Goal: Transaction & Acquisition: Purchase product/service

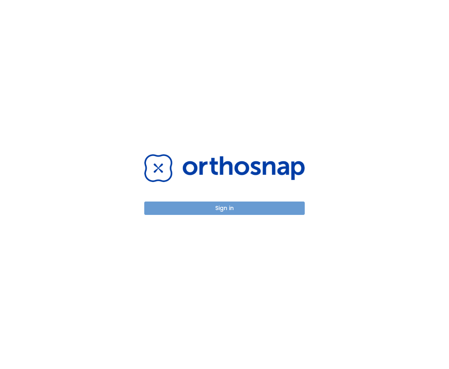
click at [228, 209] on button "Sign in" at bounding box center [224, 207] width 161 height 13
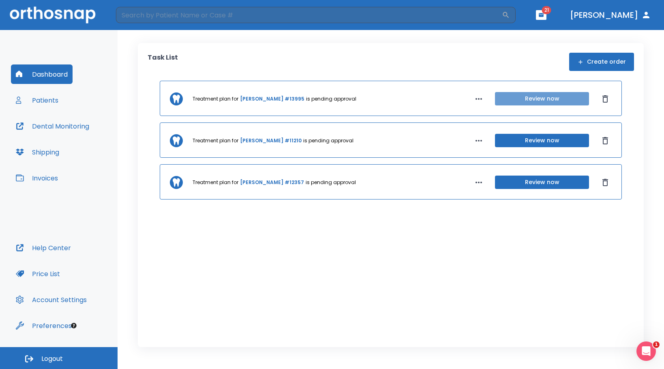
click at [449, 94] on button "Review now" at bounding box center [542, 98] width 94 height 13
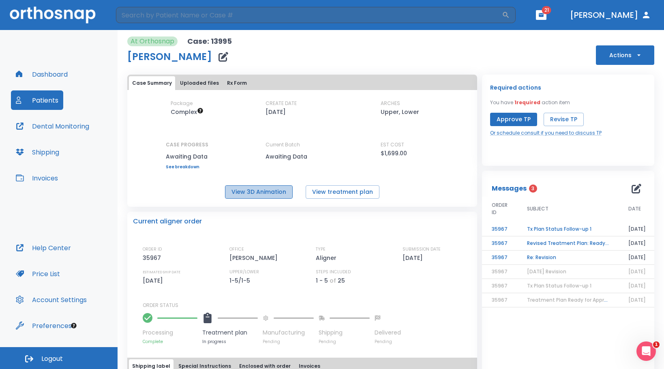
click at [263, 189] on button "View 3D Animation" at bounding box center [259, 191] width 68 height 13
click at [449, 258] on td "Re: Revision" at bounding box center [567, 258] width 101 height 14
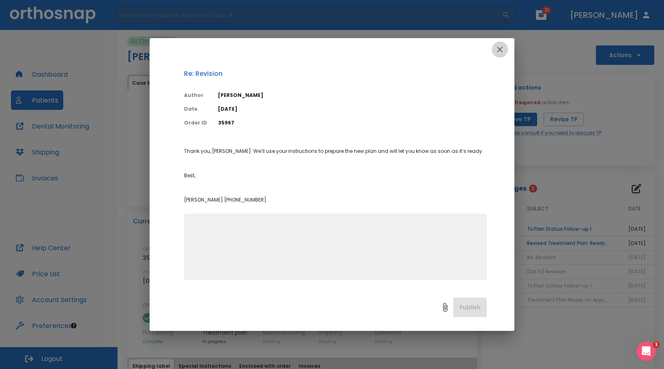
click at [449, 47] on icon "button" at bounding box center [500, 50] width 10 height 10
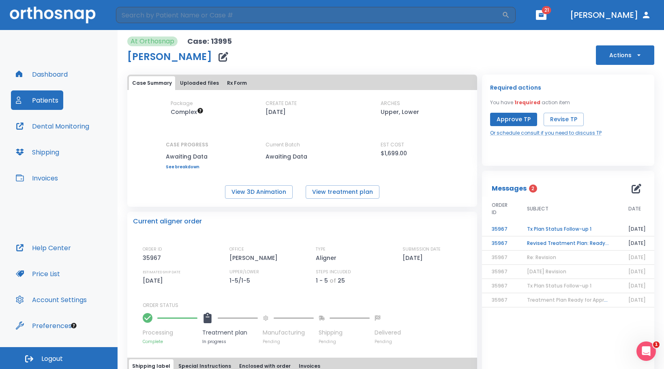
click at [449, 242] on td "Revised Treatment Plan: Ready for Approval" at bounding box center [567, 243] width 101 height 14
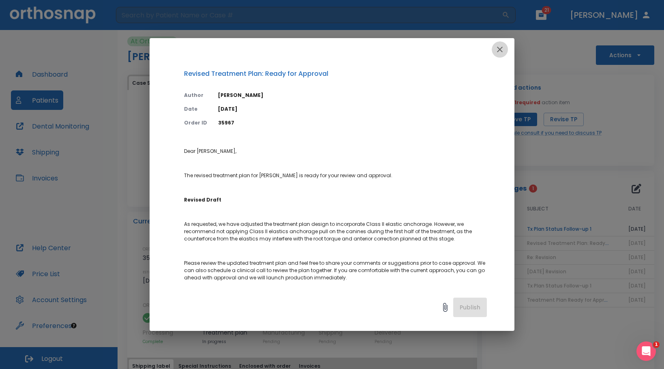
click at [449, 45] on icon "button" at bounding box center [500, 50] width 10 height 10
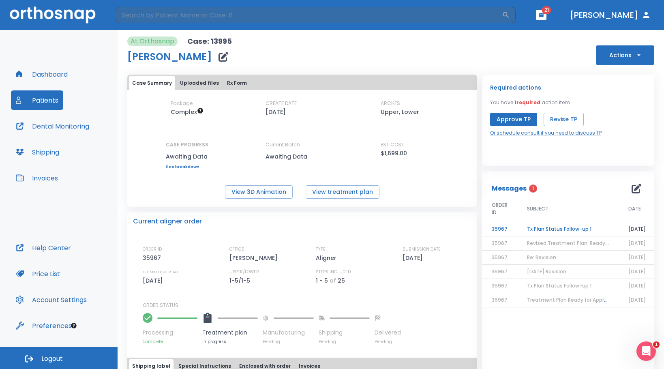
click at [449, 227] on td "Tx Plan Status Follow-up 1" at bounding box center [567, 229] width 101 height 14
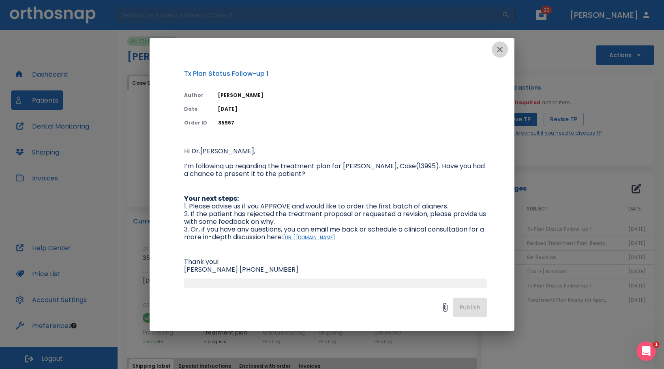
click at [449, 49] on icon "button" at bounding box center [500, 50] width 10 height 10
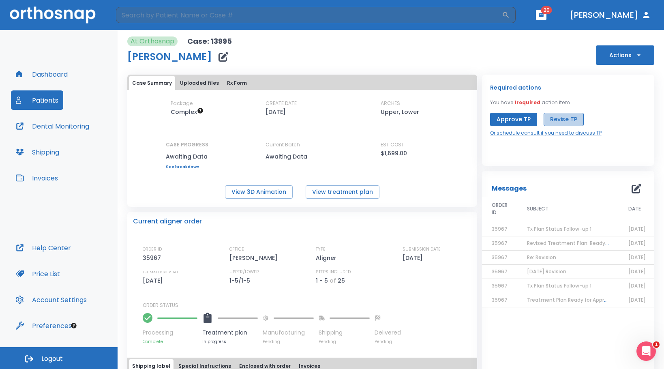
click at [449, 114] on button "Revise TP" at bounding box center [564, 119] width 40 height 13
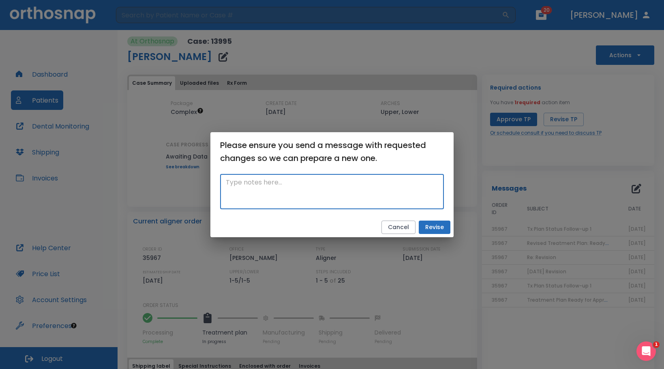
click at [268, 180] on textarea at bounding box center [332, 192] width 212 height 28
click at [279, 183] on textarea "Finish case with anterior contacting." at bounding box center [332, 192] width 212 height 28
click at [315, 183] on textarea "Finish case with the anterior contacting." at bounding box center [332, 192] width 212 height 28
click at [339, 182] on textarea "Finish case with the anteriors contacting." at bounding box center [332, 192] width 212 height 28
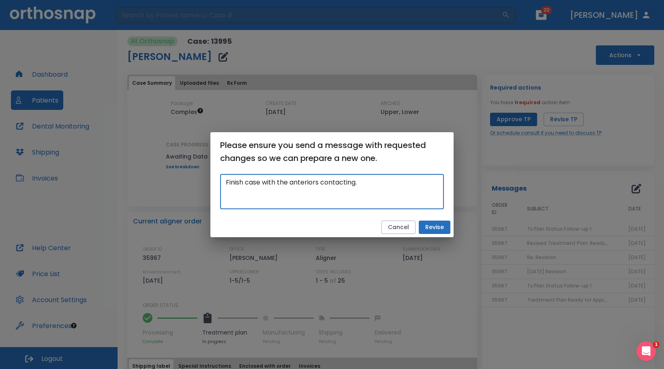
click at [339, 182] on textarea "Finish case with the anteriors contacting." at bounding box center [332, 192] width 212 height 28
click at [327, 199] on textarea "Finish case with the anteriors contacting." at bounding box center [332, 192] width 212 height 28
click at [368, 184] on textarea "Finish case with the anteriors contacting." at bounding box center [332, 192] width 212 height 28
drag, startPoint x: 339, startPoint y: 194, endPoint x: 187, endPoint y: 161, distance: 155.9
click at [189, 161] on div "Please ensure you send a message with requested changes so we can prepare a new…" at bounding box center [332, 184] width 664 height 369
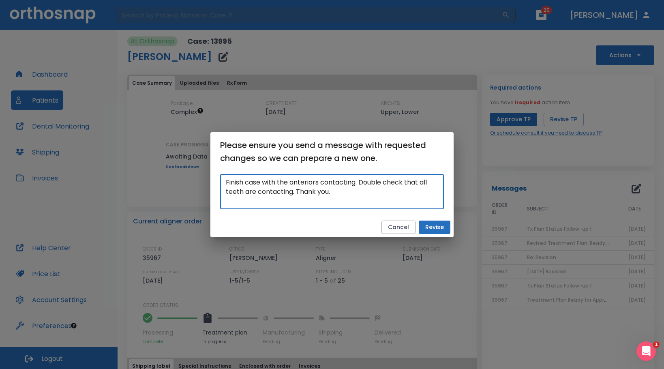
type textarea "Finish case with the anteriors contacting. Double check that all teeth are cont…"
click at [424, 225] on button "Revise" at bounding box center [435, 227] width 32 height 13
click at [449, 187] on div "Please ensure you send a message with requested changes so we can prepare a new…" at bounding box center [332, 184] width 664 height 369
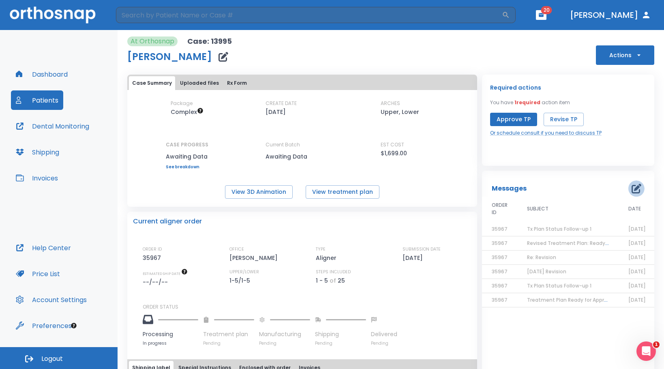
click at [449, 187] on icon "button" at bounding box center [637, 189] width 10 height 10
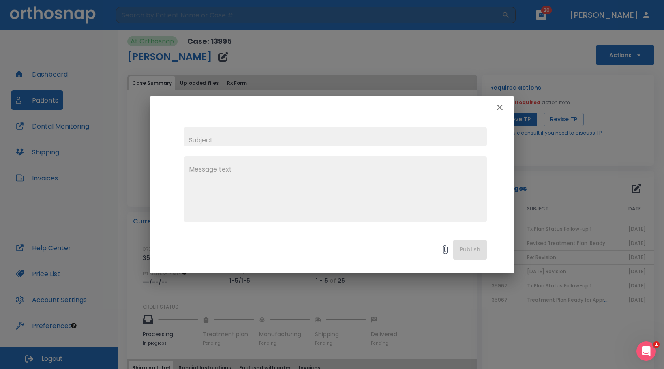
click at [223, 135] on input "text" at bounding box center [335, 136] width 303 height 19
type input "[DATE] Revision"
click at [222, 166] on textarea at bounding box center [335, 193] width 293 height 56
paste textarea "Finish case with the anteriors contacting. Double check that all teeth are cont…"
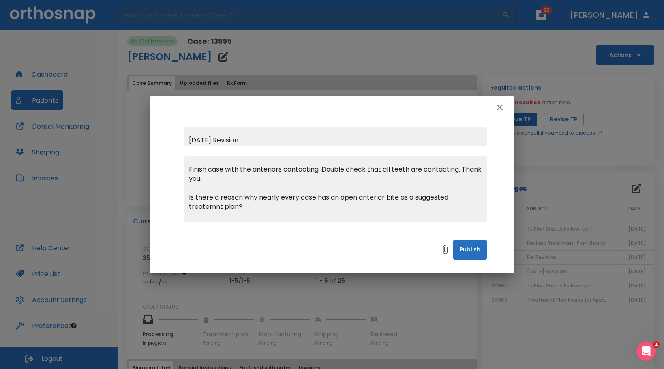
click at [216, 206] on textarea "Finish case with the anteriors contacting. Double check that all teeth are cont…" at bounding box center [335, 193] width 293 height 56
click at [277, 209] on textarea "Finish case with the anteriors contacting. Double check that all teeth are cont…" at bounding box center [335, 193] width 293 height 56
click at [209, 211] on textarea "Finish case with the anteriors contacting. Double check that all teeth are cont…" at bounding box center [335, 193] width 293 height 56
click at [449, 210] on textarea "Finish case with the anteriors contacting. Double check that all teeth are cont…" at bounding box center [335, 193] width 293 height 56
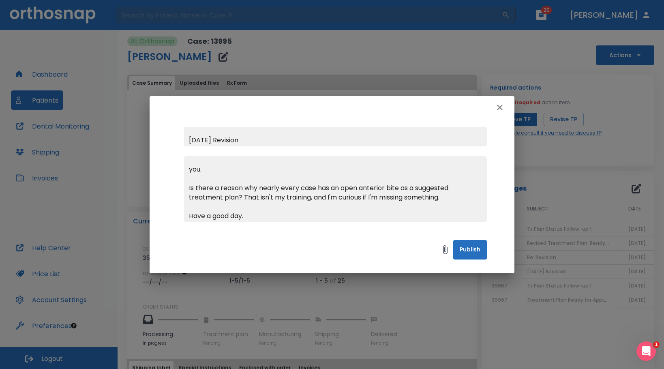
type textarea "Finish case with the anteriors contacting. Double check that all teeth are cont…"
click at [449, 247] on button "Publish" at bounding box center [470, 249] width 34 height 19
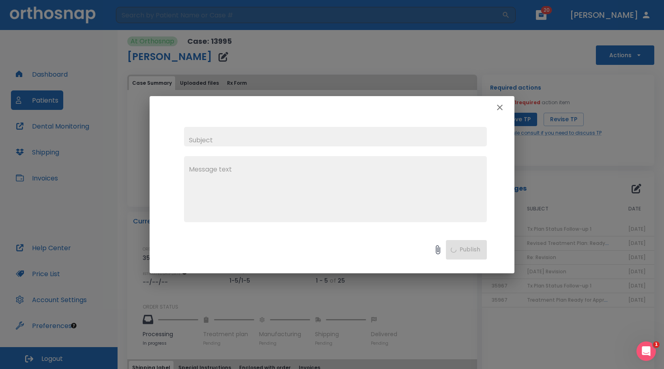
scroll to position [0, 0]
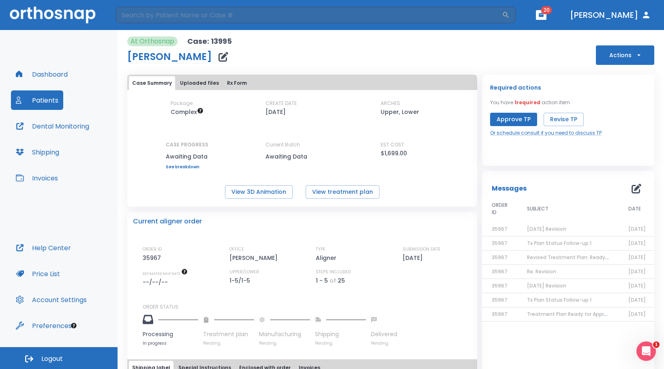
click at [39, 99] on button "Patients" at bounding box center [37, 99] width 52 height 19
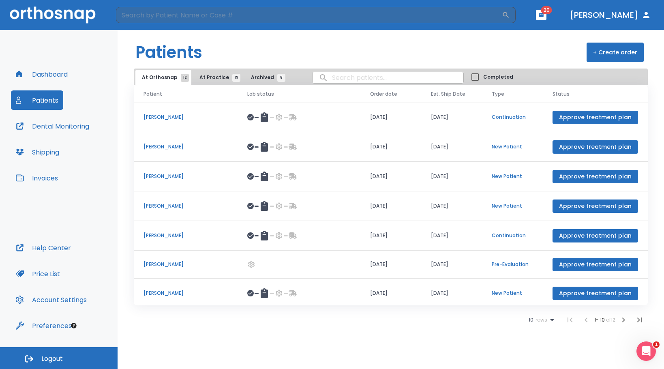
scroll to position [92, 0]
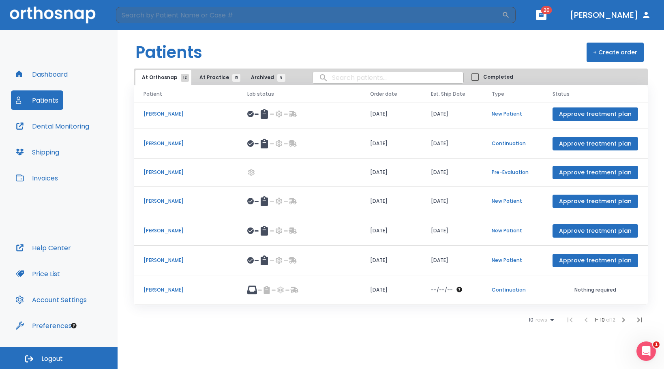
click at [449, 9] on header "​ 20 [PERSON_NAME]" at bounding box center [332, 15] width 664 height 30
click at [449, 17] on icon "button" at bounding box center [541, 15] width 5 height 4
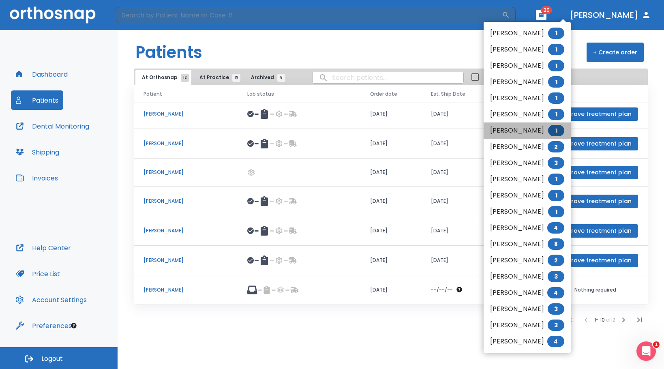
click at [449, 125] on li "[PERSON_NAME] 1" at bounding box center [527, 130] width 87 height 16
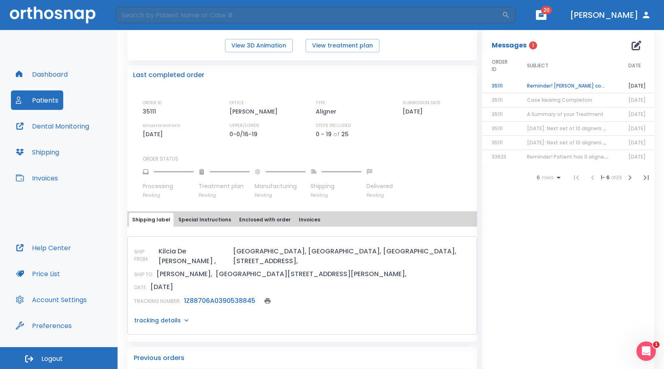
scroll to position [122, 0]
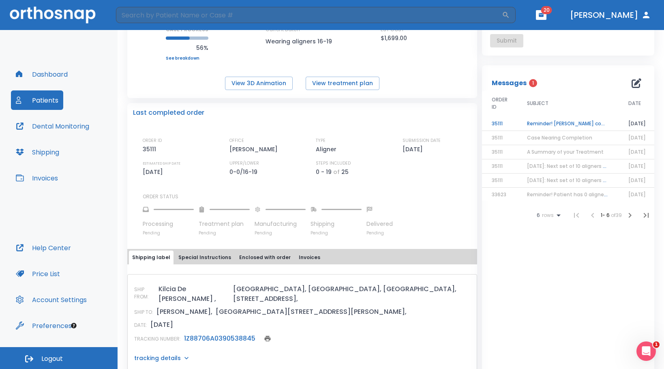
click at [449, 122] on td "Reminder! [PERSON_NAME] completed, please assess final result!" at bounding box center [567, 124] width 101 height 14
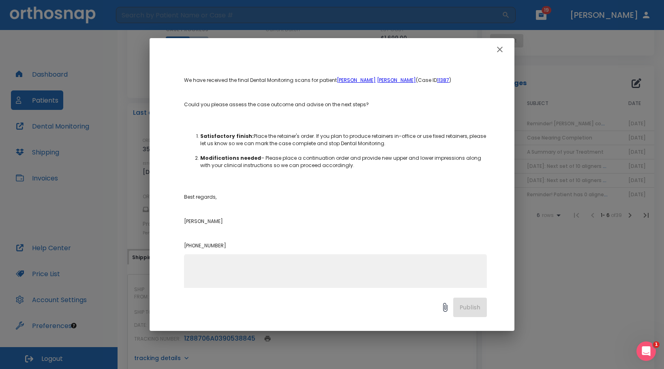
scroll to position [136, 0]
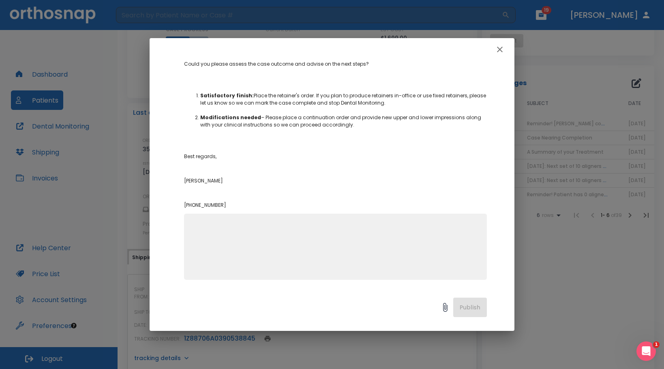
click at [291, 249] on textarea at bounding box center [335, 250] width 293 height 56
type textarea "The case needs a revision. Scans are being sent."
click at [449, 305] on button "Publish" at bounding box center [470, 307] width 34 height 19
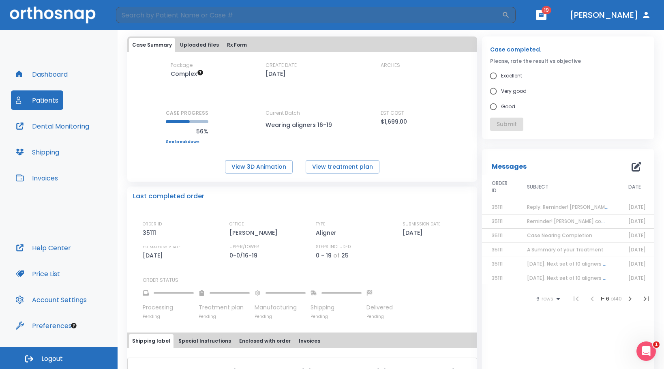
scroll to position [0, 0]
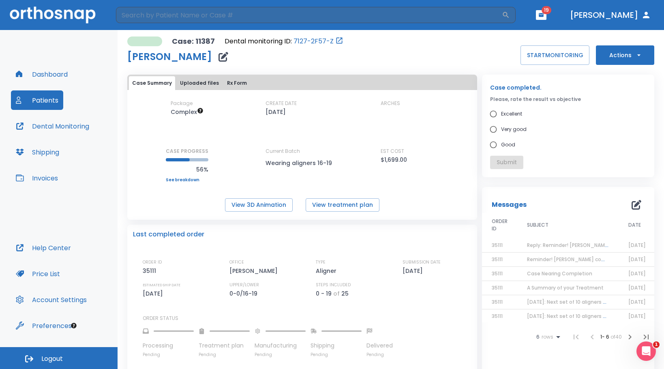
click at [449, 158] on div "Submit" at bounding box center [568, 162] width 156 height 13
click at [449, 55] on button "Actions" at bounding box center [625, 54] width 58 height 19
click at [449, 57] on div at bounding box center [332, 184] width 664 height 369
click at [449, 57] on button "START MONITORING" at bounding box center [554, 54] width 69 height 19
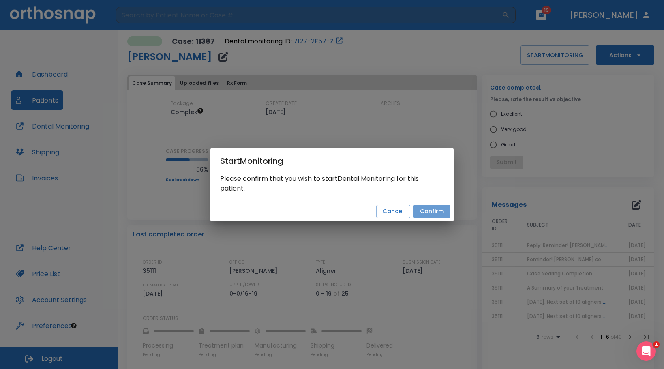
click at [431, 209] on button "Confirm" at bounding box center [431, 211] width 37 height 13
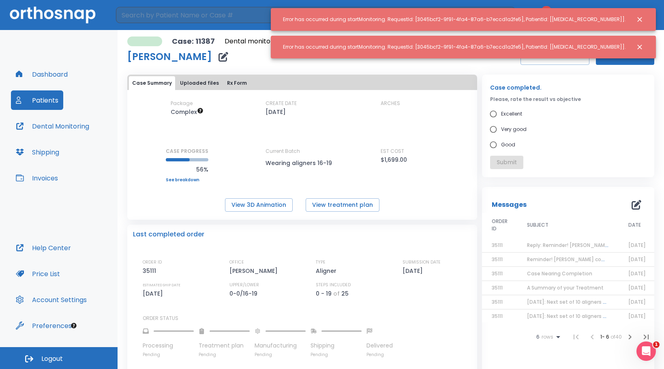
click at [449, 20] on icon "Close notification" at bounding box center [640, 19] width 8 height 8
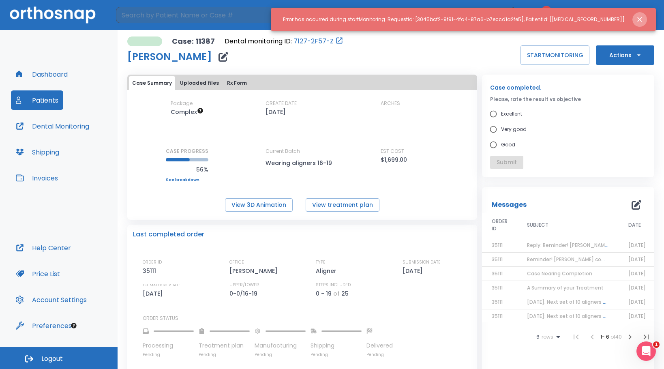
click at [449, 18] on icon "Close notification" at bounding box center [640, 19] width 8 height 8
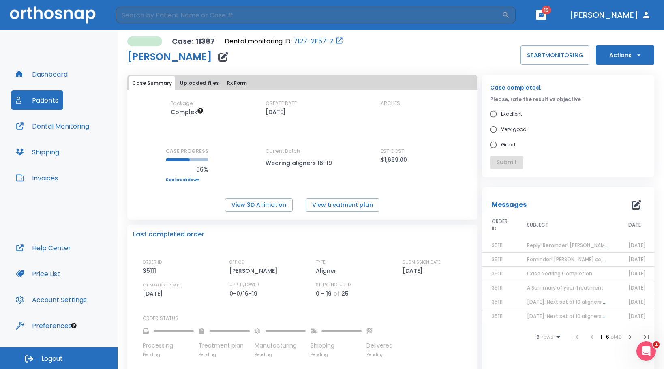
click at [229, 82] on button "Rx Form" at bounding box center [237, 83] width 26 height 14
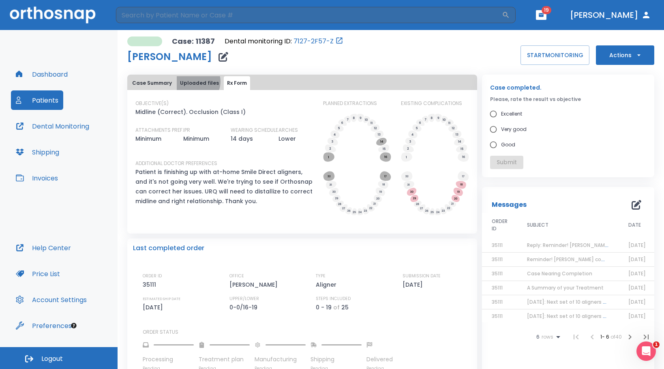
click at [194, 81] on button "Uploaded files" at bounding box center [199, 83] width 45 height 14
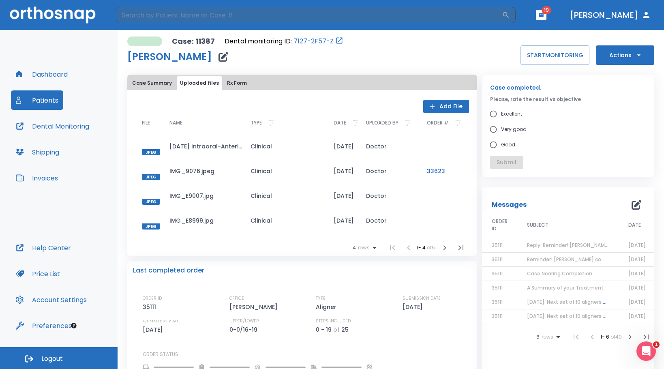
click at [449, 54] on icon "button" at bounding box center [639, 55] width 8 height 8
click at [427, 54] on div at bounding box center [332, 184] width 664 height 369
click at [449, 88] on p "Case completed." at bounding box center [568, 88] width 156 height 10
click at [449, 52] on icon "button" at bounding box center [639, 55] width 8 height 8
click at [449, 118] on p "Order Next Aligners" at bounding box center [620, 118] width 46 height 7
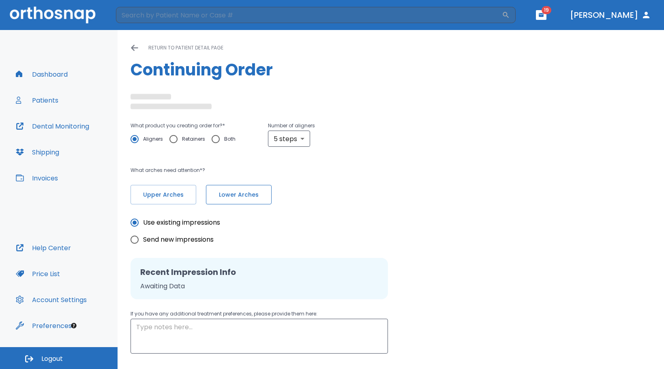
radio input "false"
radio input "true"
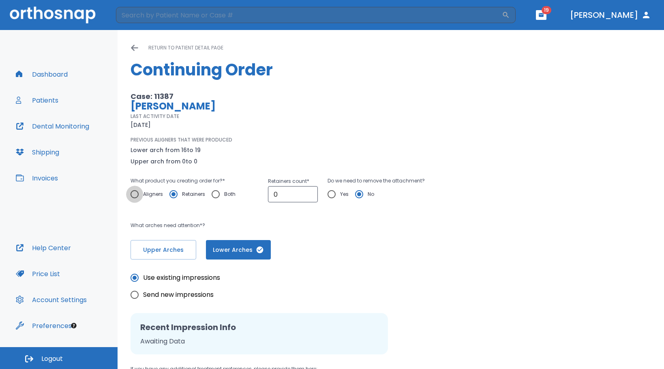
click at [137, 192] on input "Aligners" at bounding box center [134, 194] width 17 height 17
radio input "true"
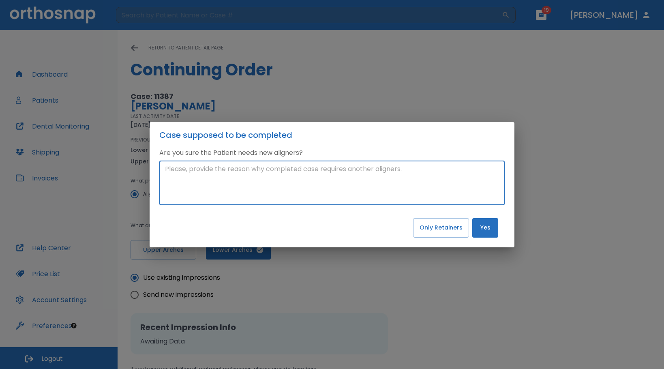
click at [278, 180] on textarea at bounding box center [332, 182] width 334 height 37
type textarea "H"
type textarea "This case needs a revision. New scans are being uploaded."
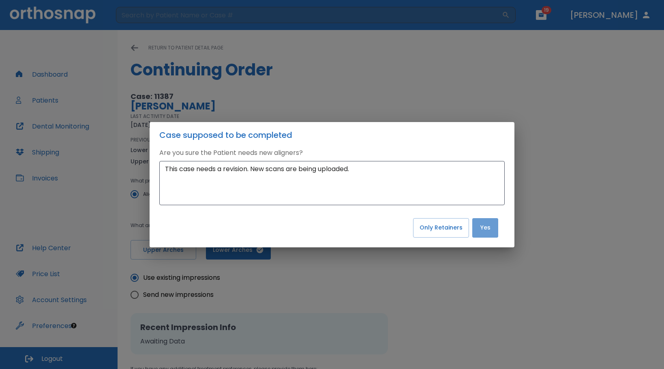
click at [449, 227] on button "Yes" at bounding box center [485, 227] width 26 height 19
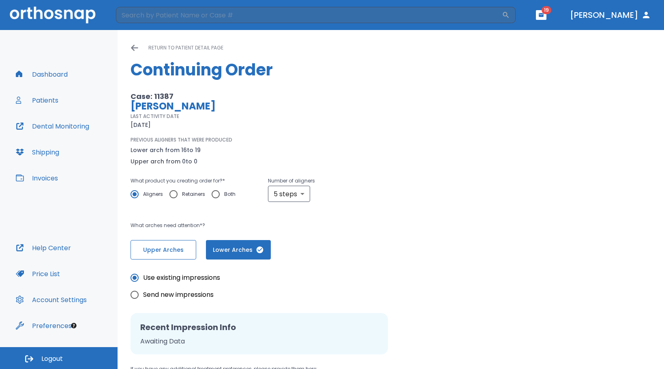
click at [163, 250] on span "Upper Arches" at bounding box center [163, 250] width 49 height 9
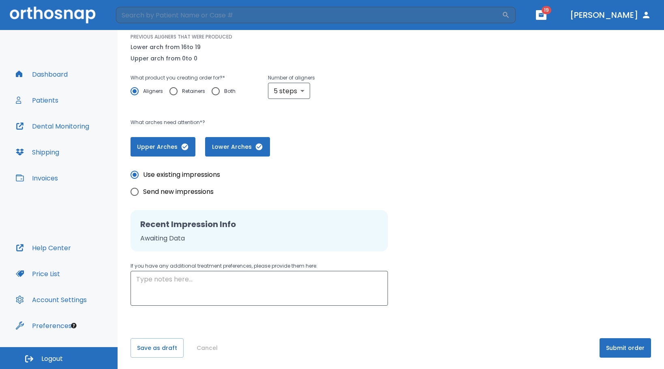
scroll to position [105, 0]
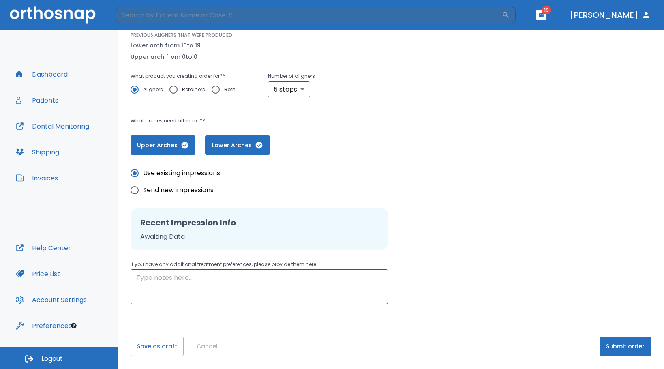
click at [135, 189] on input "Send new impressions" at bounding box center [134, 190] width 17 height 17
radio input "true"
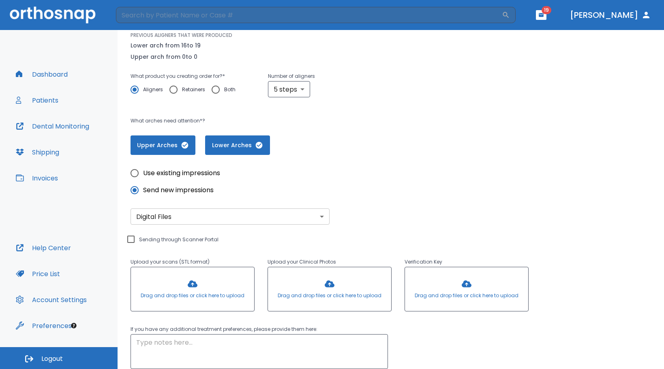
click at [132, 242] on input "Sending through Scanner Portal" at bounding box center [131, 239] width 10 height 10
checkbox input "true"
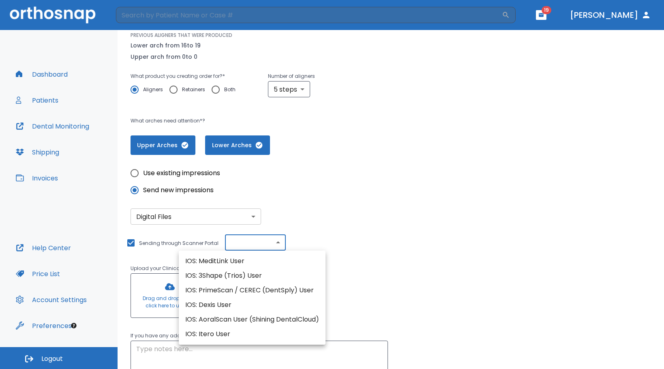
click at [278, 241] on body "​ 19 [PERSON_NAME] Dashboard Patients Dental Monitoring Shipping Invoices Help …" at bounding box center [332, 184] width 664 height 369
click at [228, 258] on li "IOS: MeditLink User" at bounding box center [252, 261] width 147 height 15
type input "IOS: MeditLink User"
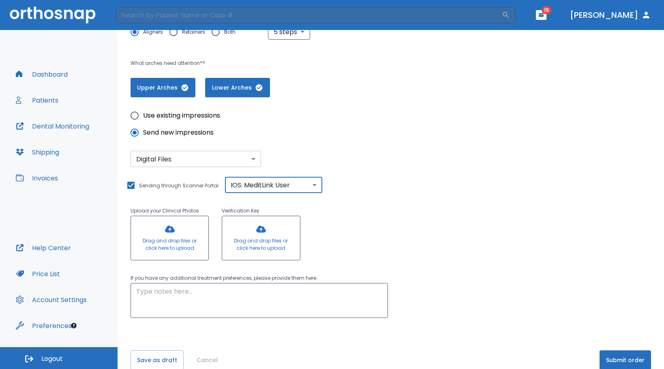
scroll to position [176, 0]
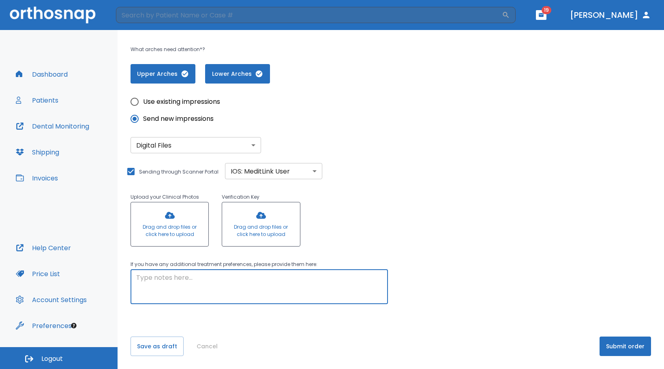
click at [149, 281] on textarea at bounding box center [259, 287] width 246 height 28
type textarea "L"
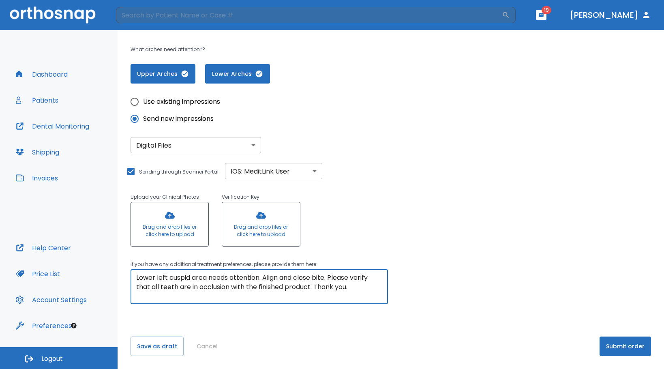
type textarea "Lower left cuspid area needs attention. Align and close bite. Please verify tha…"
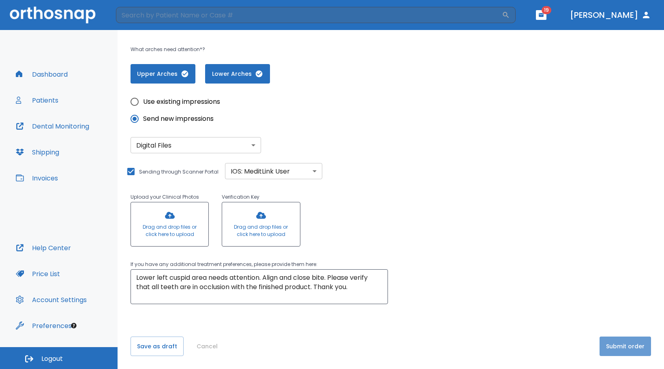
click at [449, 343] on button "Submit order" at bounding box center [625, 345] width 51 height 19
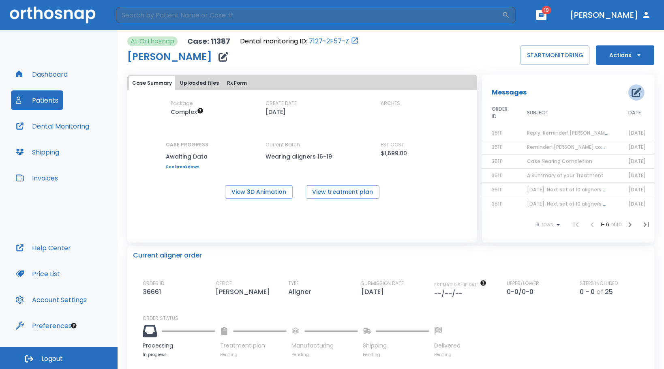
click at [449, 89] on icon "button" at bounding box center [637, 93] width 10 height 10
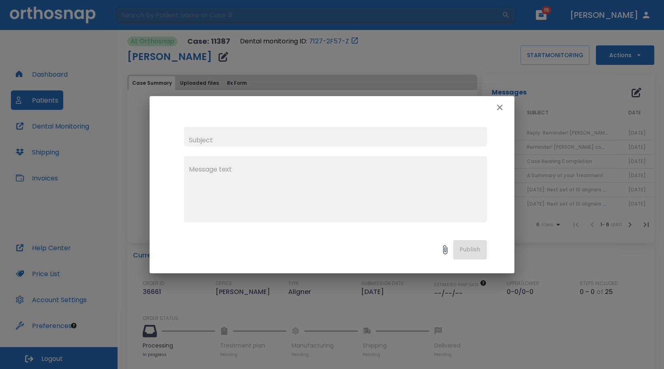
click at [312, 139] on input "text" at bounding box center [335, 136] width 303 height 19
type input "[DATE]. Refinement scans have been sent via Meditlink."
click at [282, 177] on textarea at bounding box center [335, 193] width 293 height 56
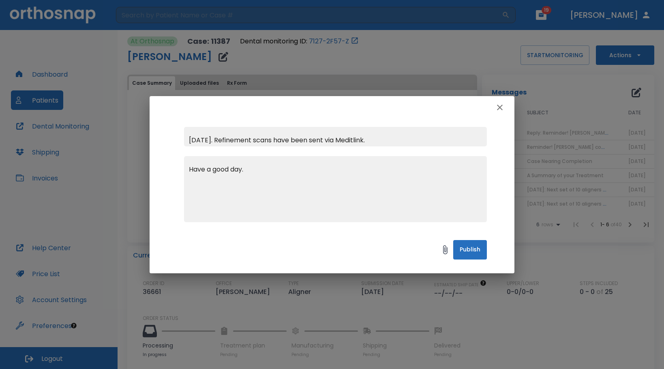
type textarea "Have a good day."
click at [449, 256] on button "Publish" at bounding box center [470, 249] width 34 height 19
